Goal: Navigation & Orientation: Find specific page/section

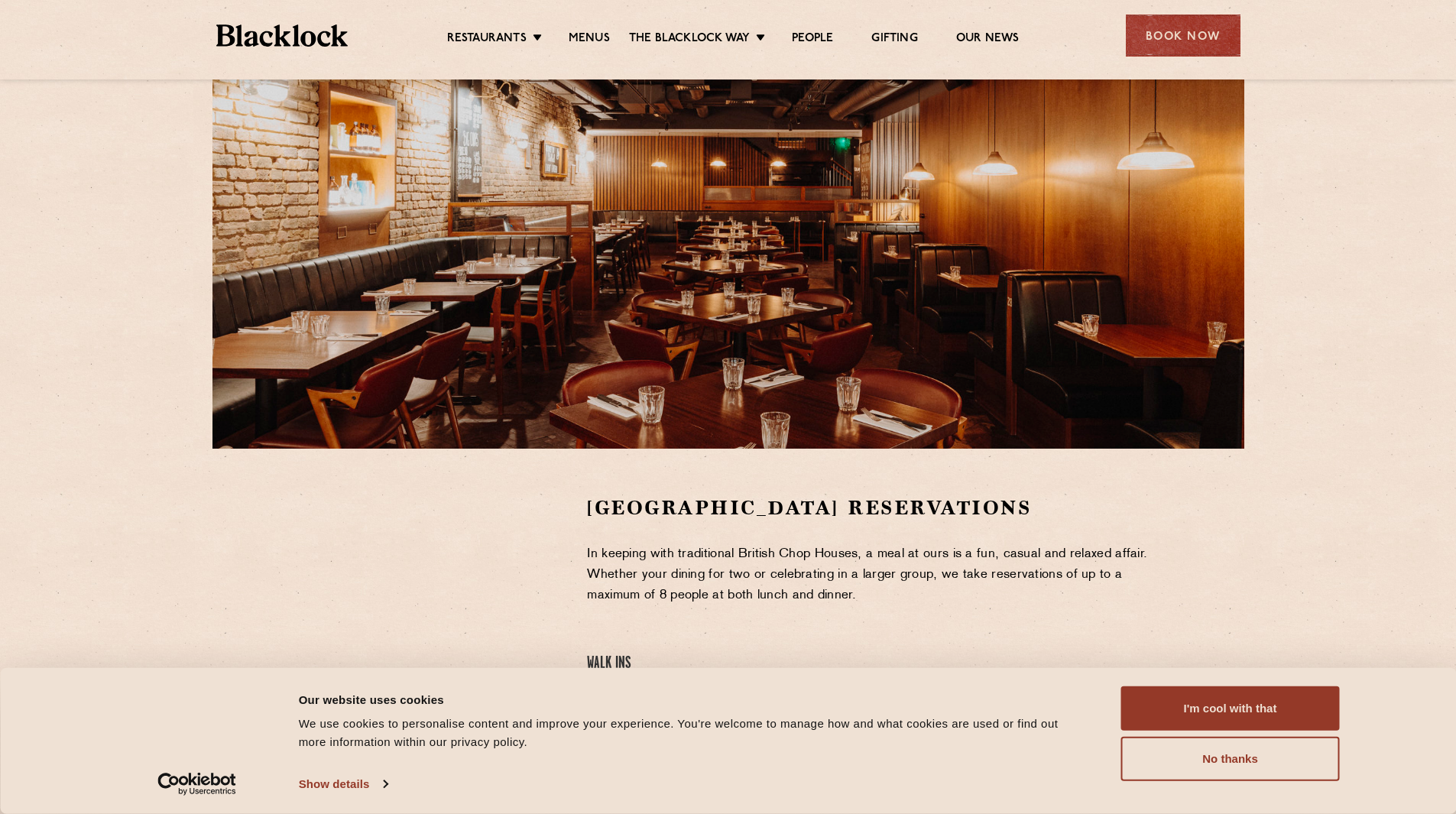
scroll to position [103, 0]
click at [1137, 705] on button "I'm cool with that" at bounding box center [1230, 709] width 219 height 45
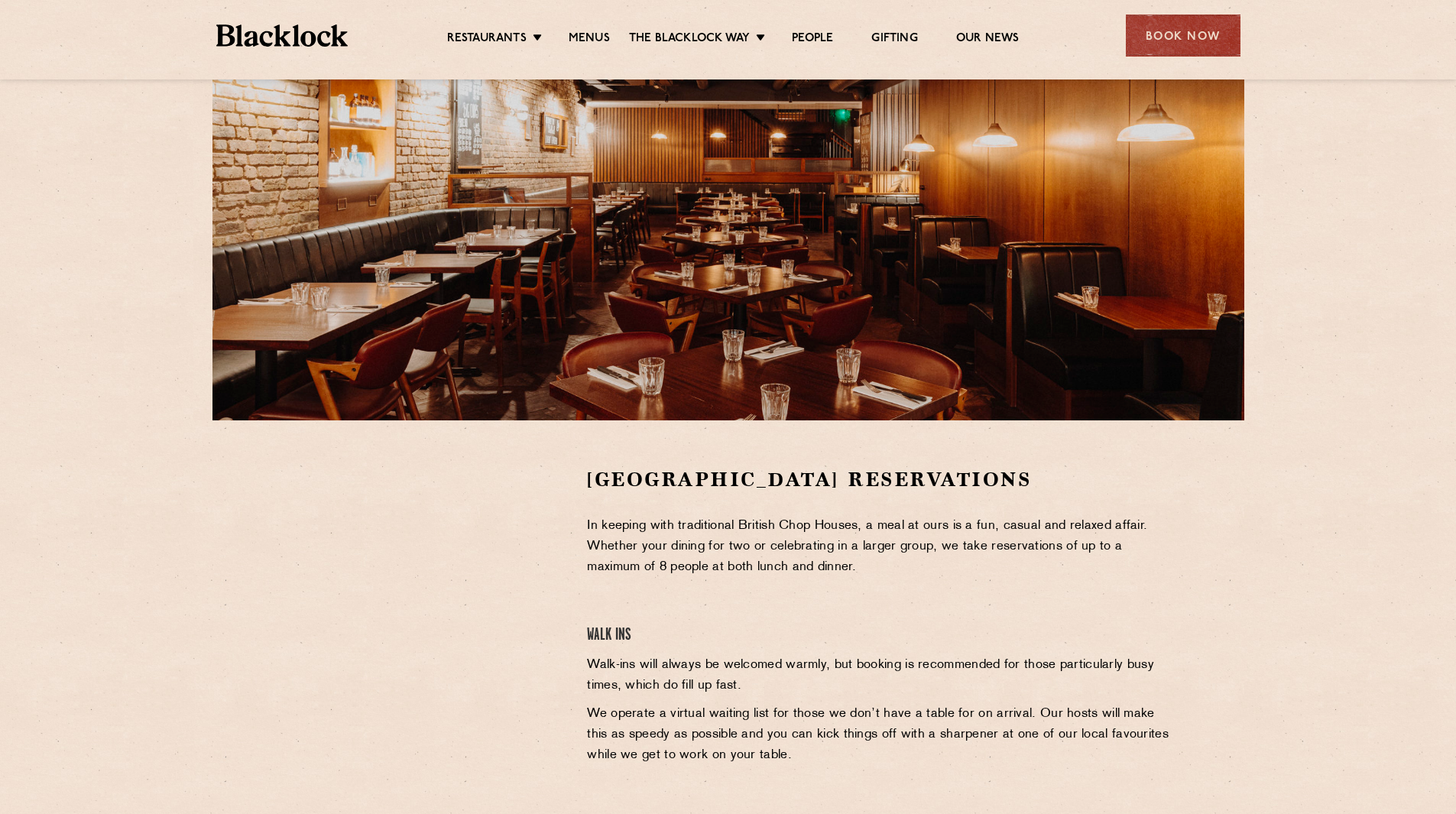
scroll to position [75, 0]
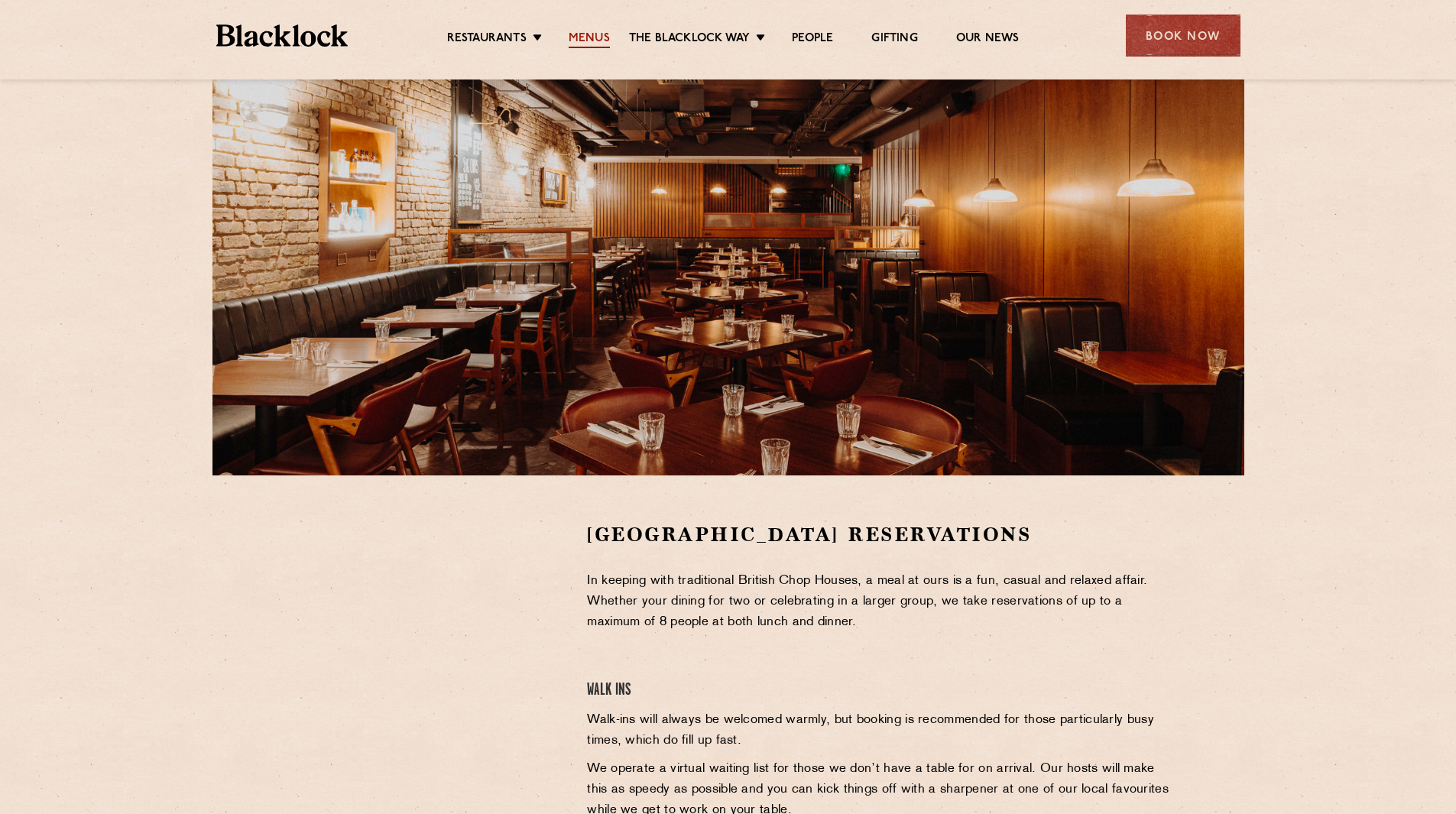
click at [585, 40] on link "Menus" at bounding box center [589, 39] width 41 height 17
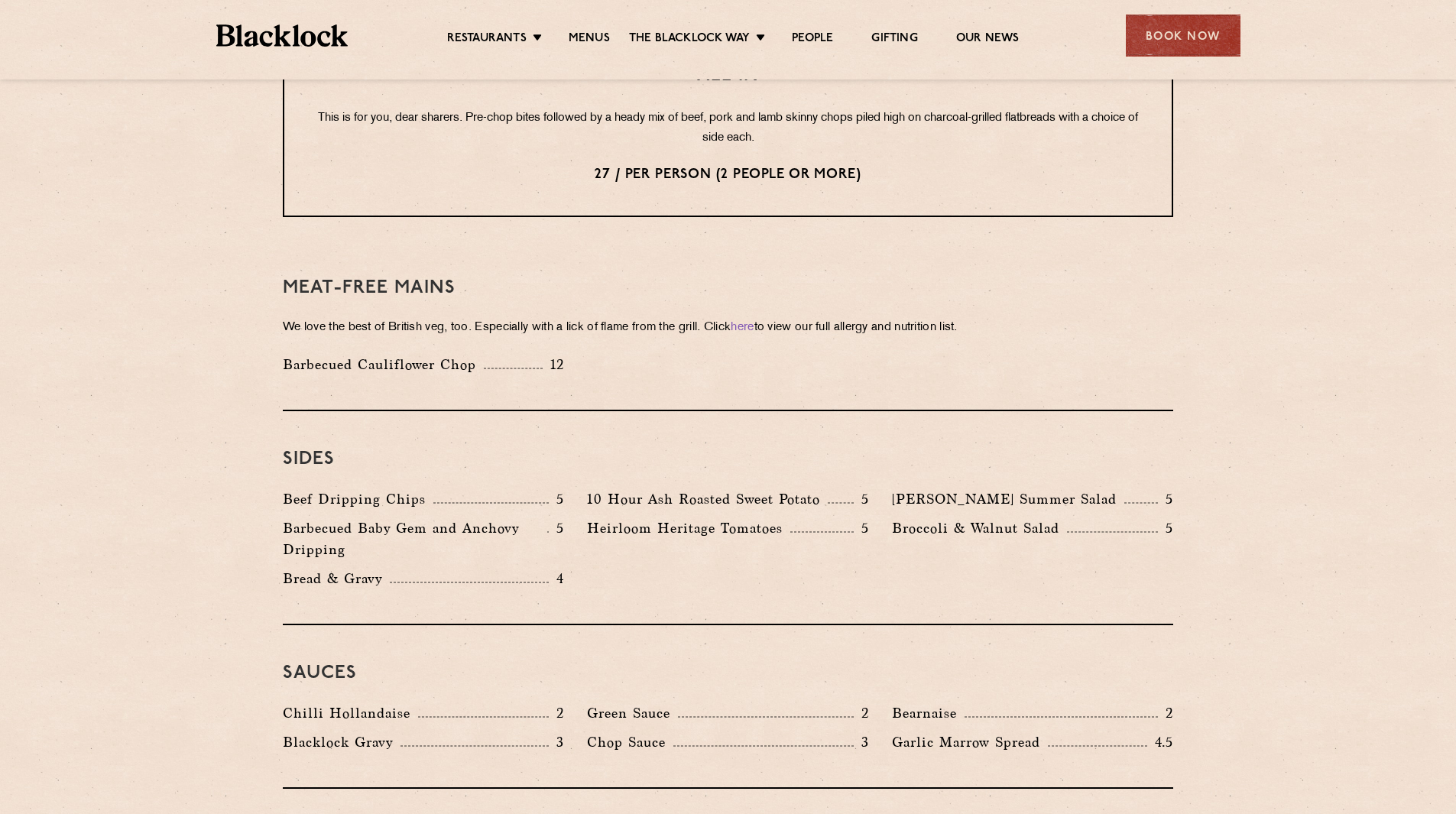
scroll to position [2017, 0]
click at [754, 320] on link "here" at bounding box center [742, 326] width 23 height 12
